Goal: Find specific fact

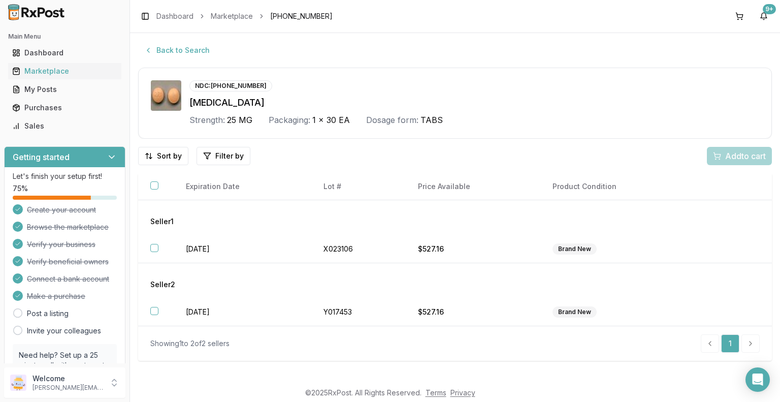
click at [232, 47] on div "Back to Search" at bounding box center [455, 50] width 634 height 18
click at [183, 52] on button "Back to Search" at bounding box center [177, 50] width 78 height 18
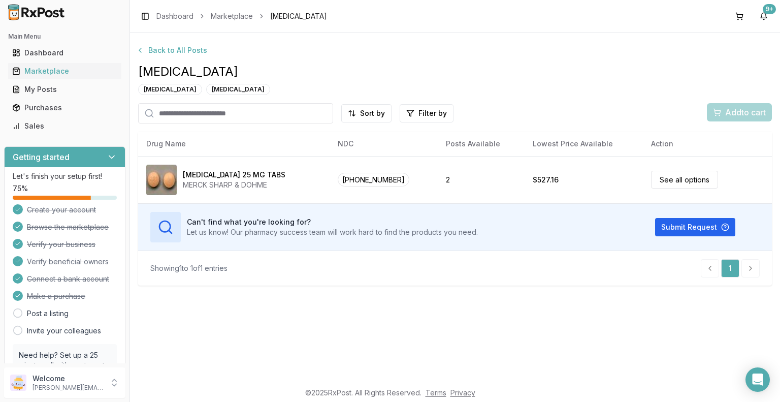
click at [192, 113] on input "search" at bounding box center [235, 113] width 195 height 20
type input "****"
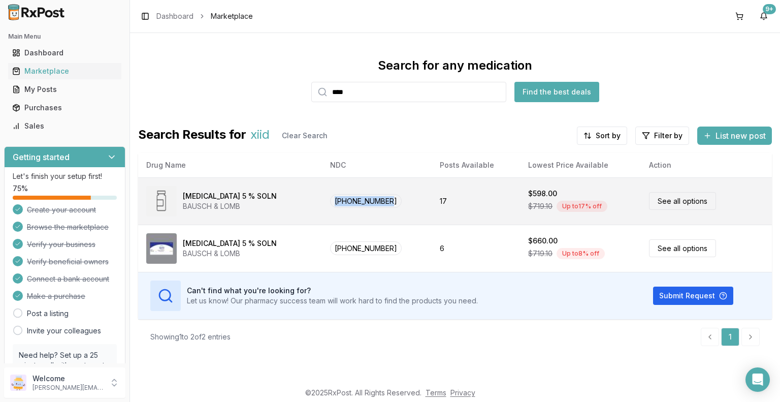
drag, startPoint x: 307, startPoint y: 199, endPoint x: 361, endPoint y: 201, distance: 54.9
click at [363, 202] on td "[PHONE_NUMBER]" at bounding box center [377, 200] width 110 height 47
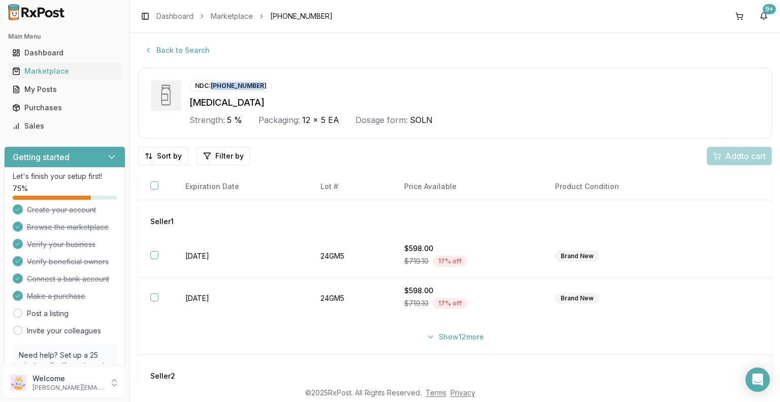
drag, startPoint x: 209, startPoint y: 85, endPoint x: 238, endPoint y: 85, distance: 28.9
click at [256, 80] on div "NDC: [PHONE_NUMBER]" at bounding box center [230, 85] width 83 height 11
copy div "[PHONE_NUMBER]"
